Goal: Check status: Check status

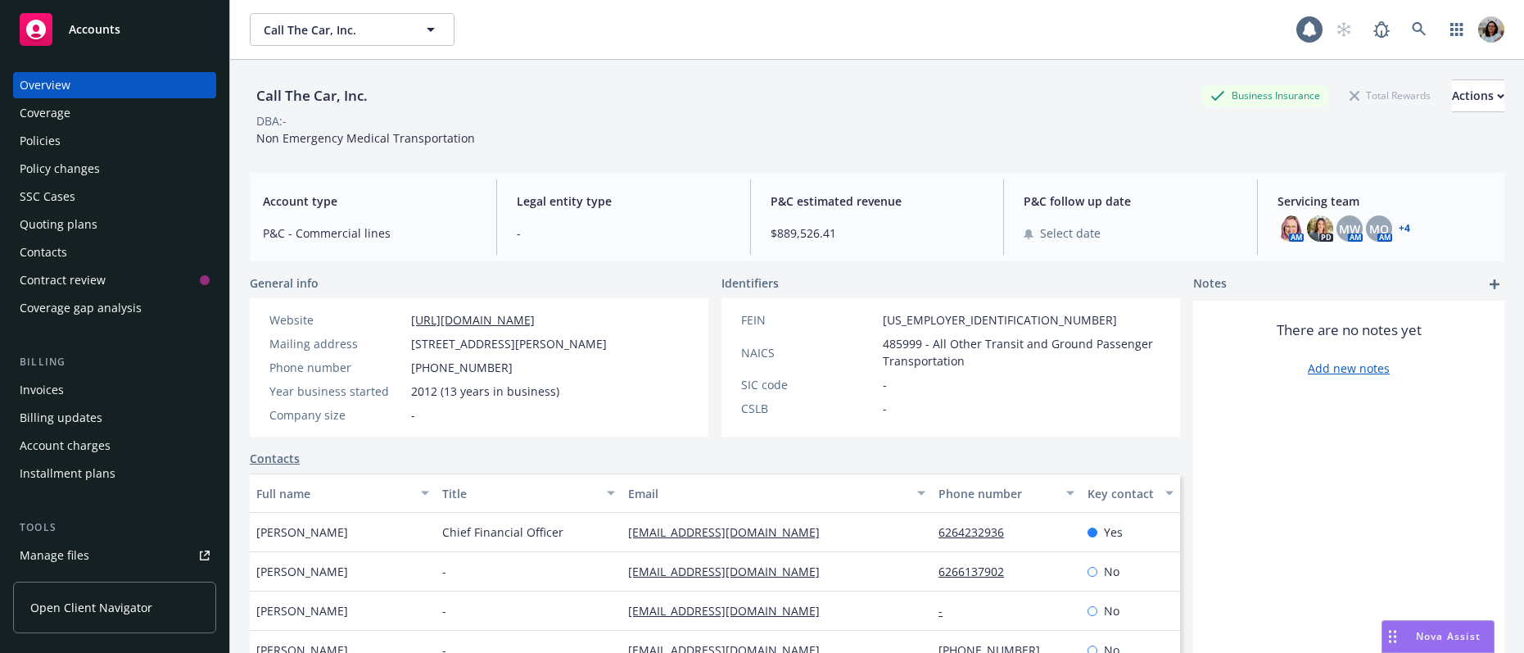
click at [84, 608] on span "Open Client Navigator" at bounding box center [91, 607] width 122 height 17
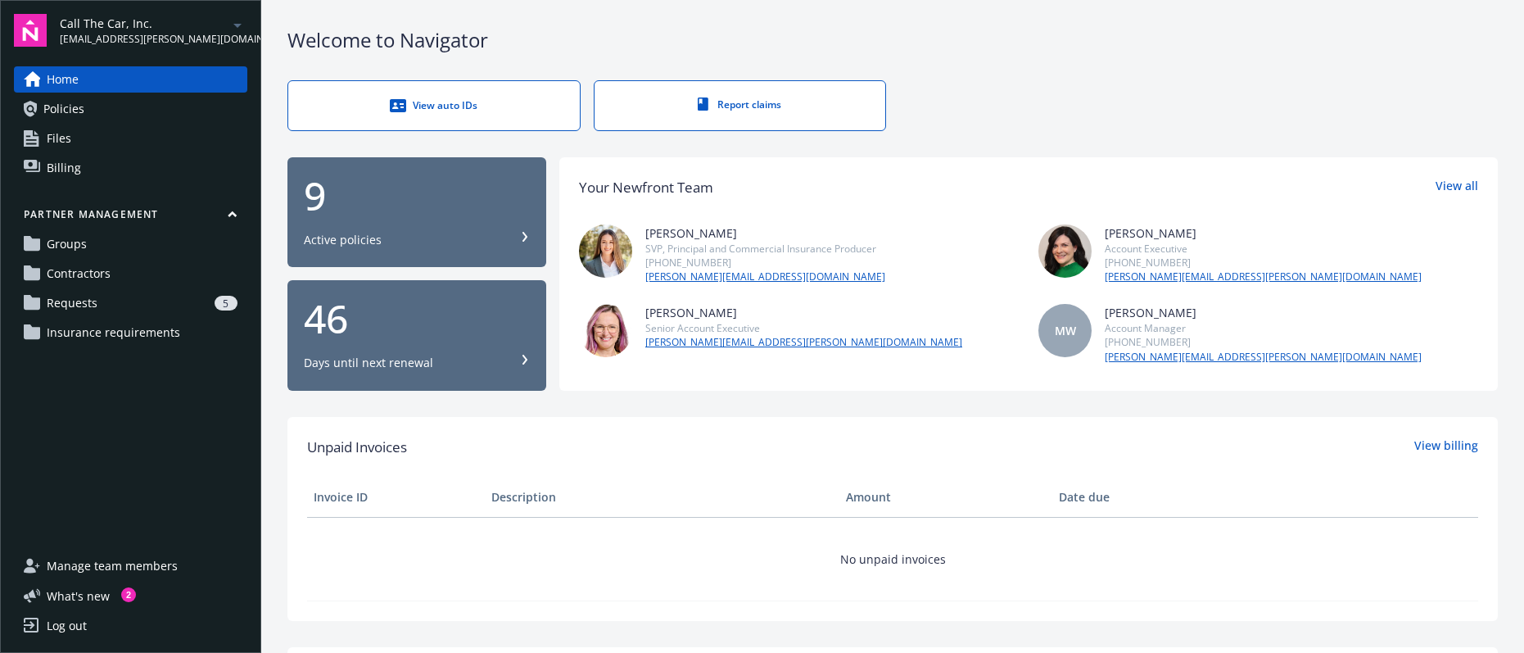
click at [90, 304] on span "Requests" at bounding box center [72, 303] width 51 height 26
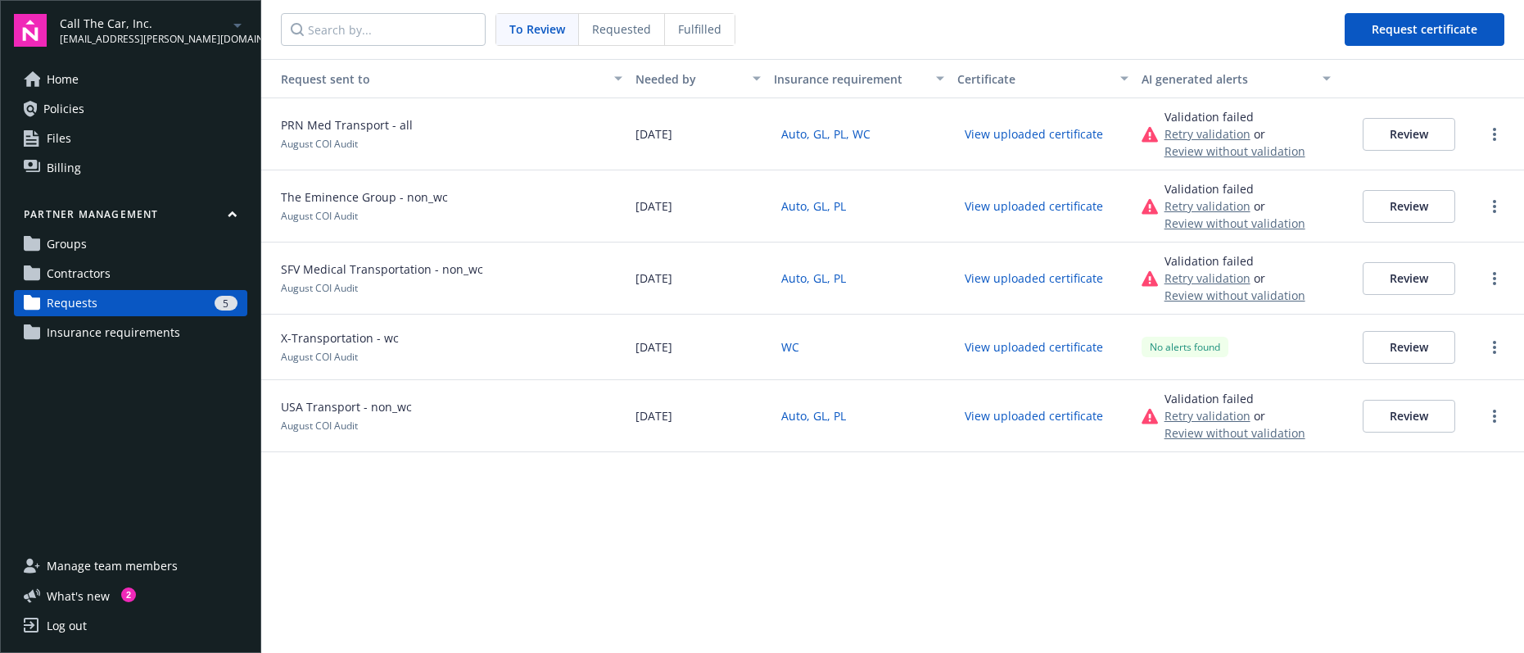
drag, startPoint x: 348, startPoint y: 354, endPoint x: 527, endPoint y: 347, distance: 179.4
click at [348, 354] on span "August COI Audit" at bounding box center [319, 357] width 77 height 14
click at [1392, 341] on button "Review" at bounding box center [1409, 347] width 93 height 33
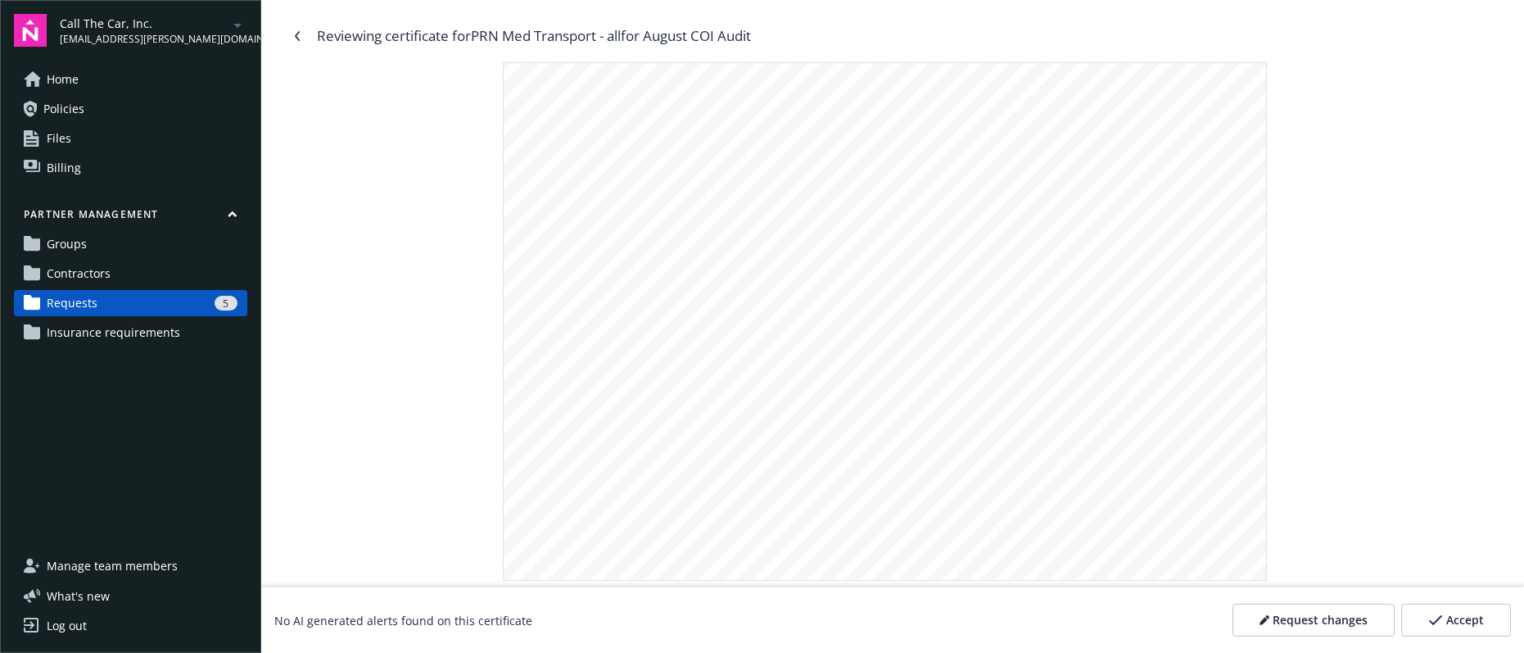
scroll to position [2386, 0]
drag, startPoint x: 477, startPoint y: 35, endPoint x: 606, endPoint y: 33, distance: 128.6
click at [602, 32] on div "Reviewing certificate for PRN Med Transport - all for August COI Audit" at bounding box center [534, 35] width 434 height 21
copy div "PRN Med Transport"
click at [300, 38] on icon "Navigate back" at bounding box center [297, 36] width 10 height 10
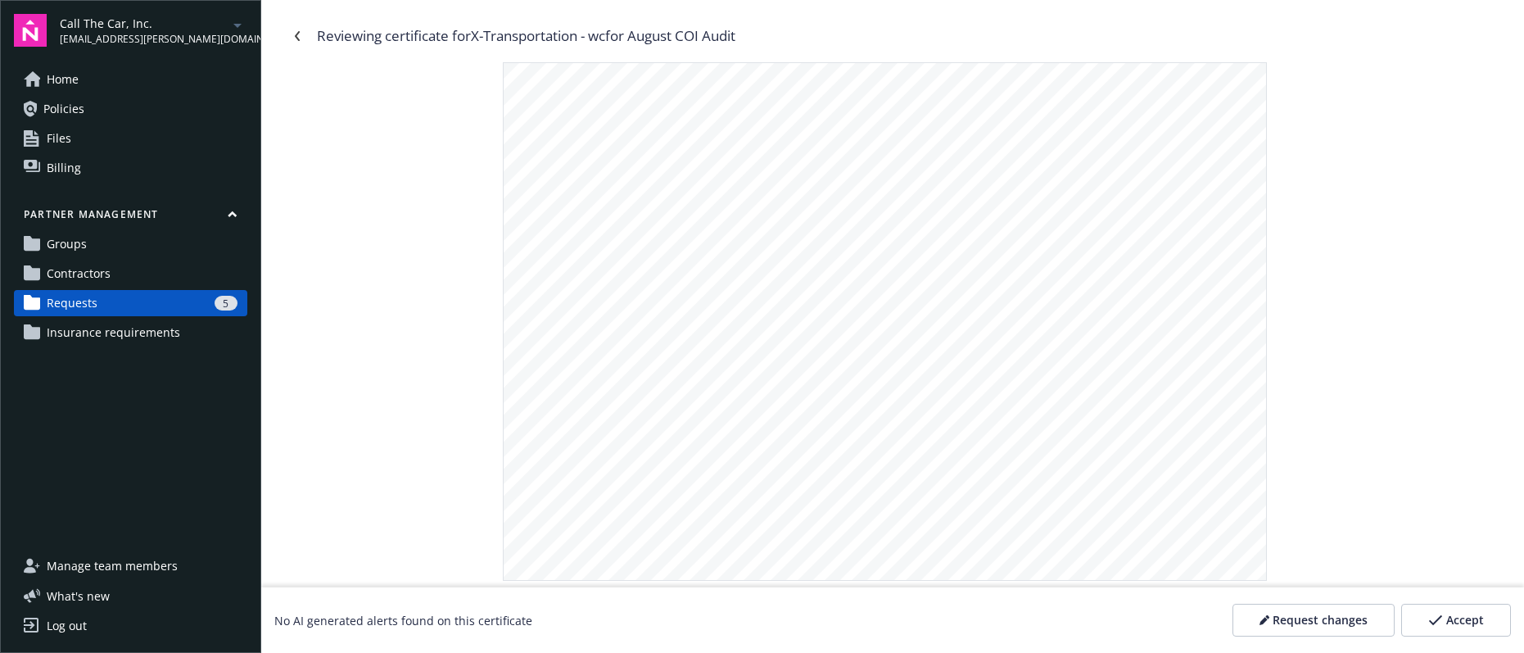
click at [118, 305] on div "5" at bounding box center [170, 303] width 133 height 15
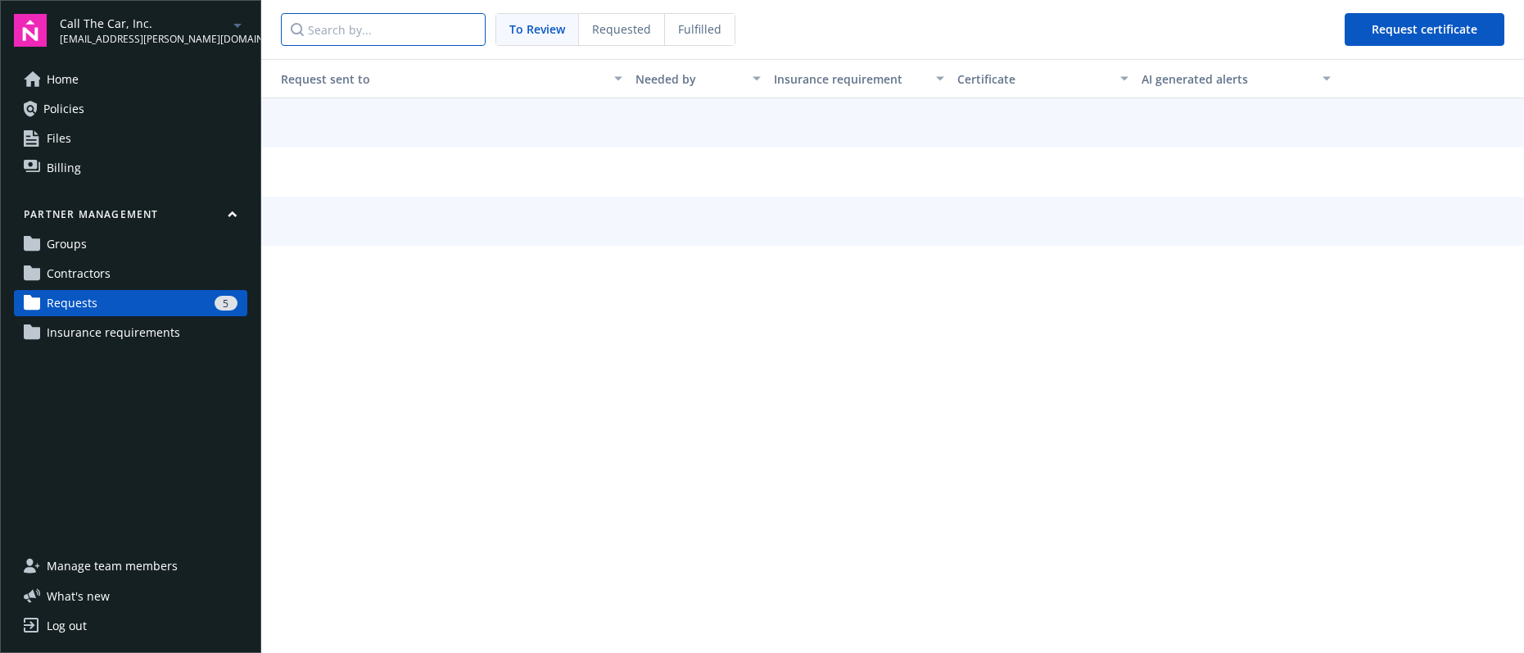
click at [370, 31] on input "Search by..." at bounding box center [383, 29] width 205 height 33
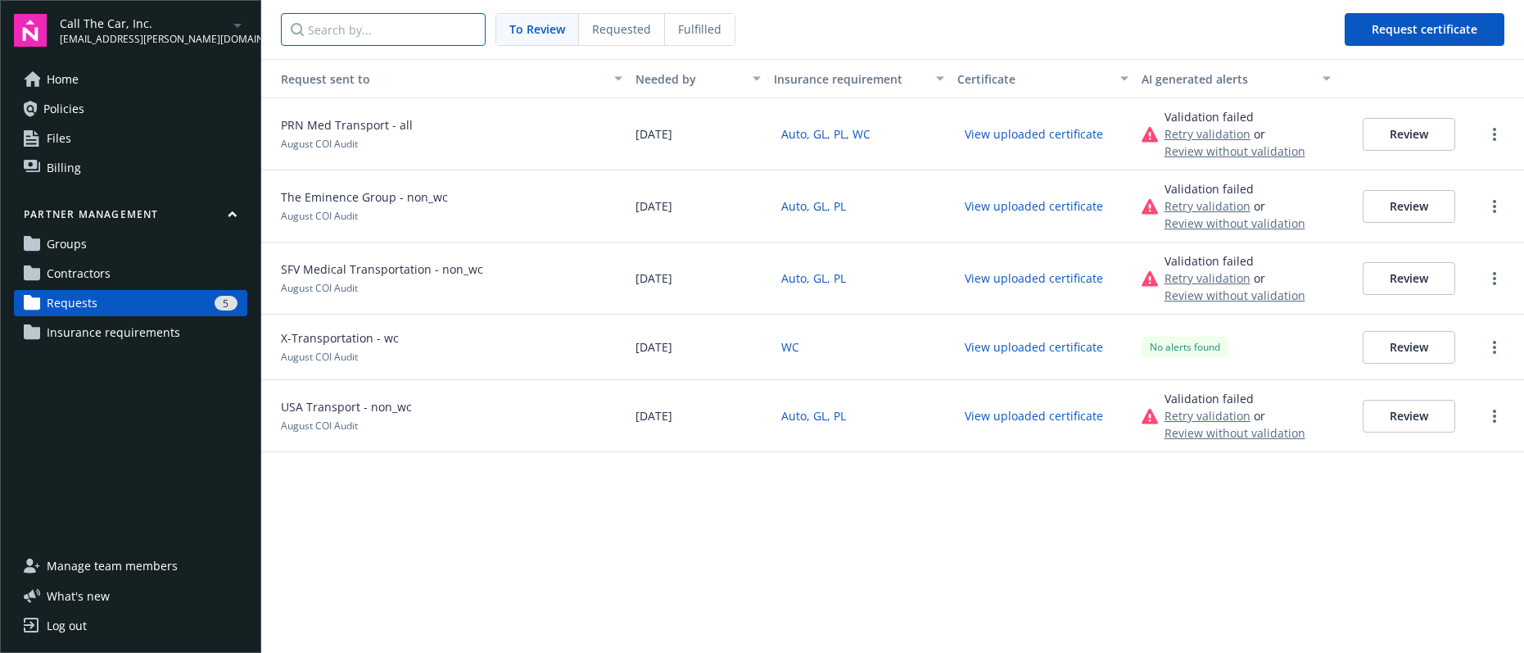
paste input "PRN Med Transport"
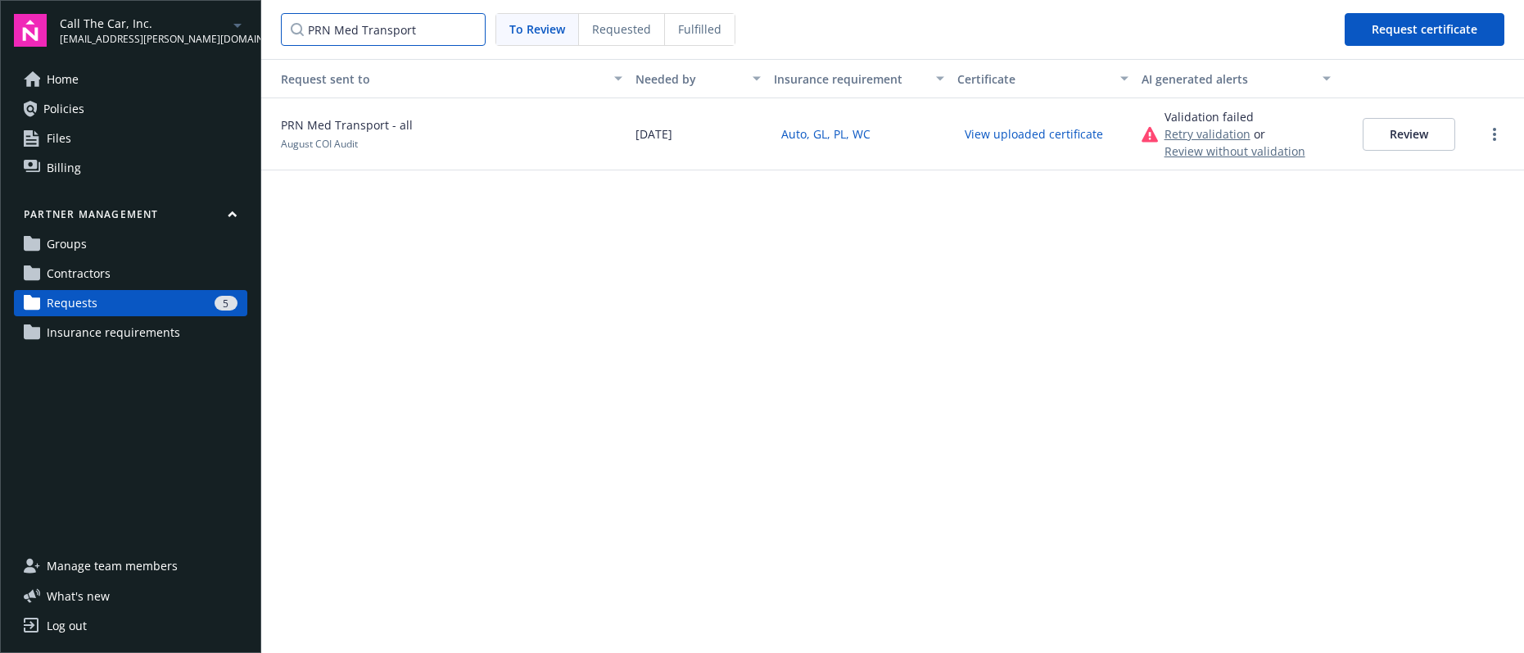
type input "PRN Med Transport"
click at [988, 139] on button "View uploaded certificate" at bounding box center [1033, 133] width 153 height 25
click at [1390, 133] on button "Review" at bounding box center [1409, 134] width 93 height 33
